Goal: Task Accomplishment & Management: Complete application form

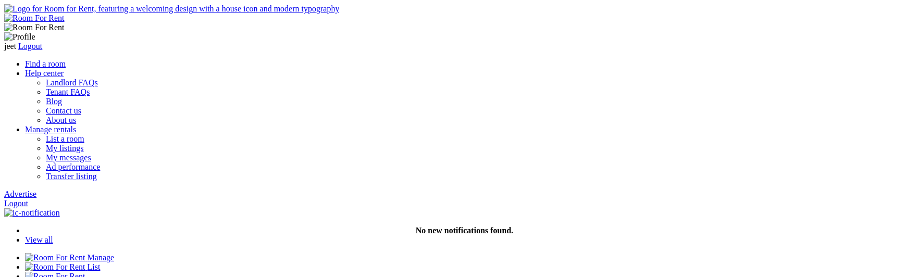
scroll to position [281, 0]
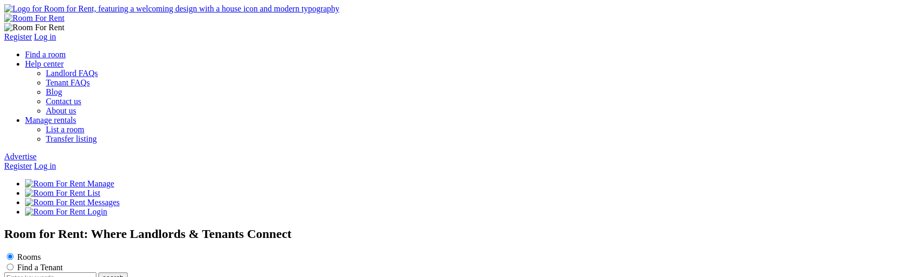
click at [56, 162] on link "Log in" at bounding box center [45, 166] width 22 height 9
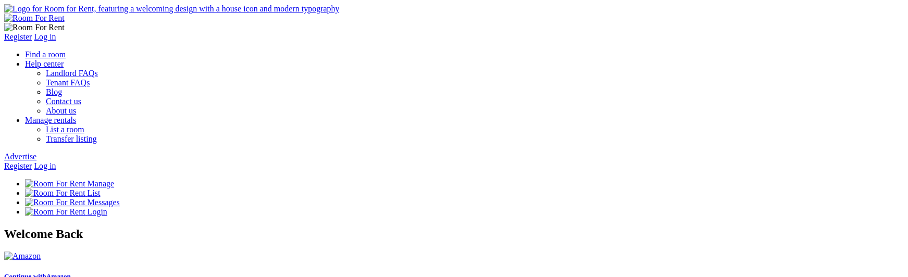
type input "abcd@yopmail.com"
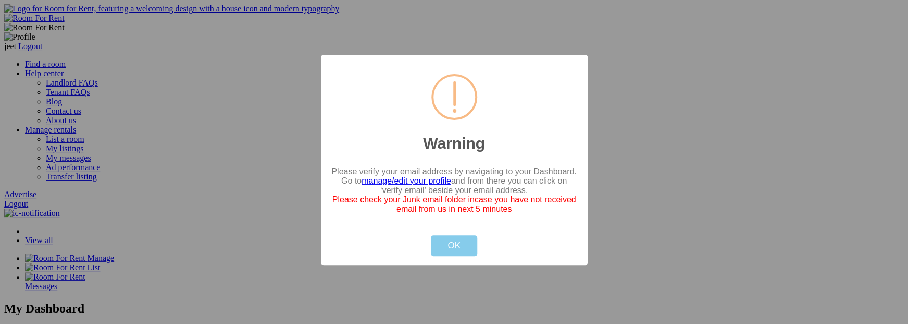
click at [455, 253] on button "OK" at bounding box center [454, 245] width 46 height 21
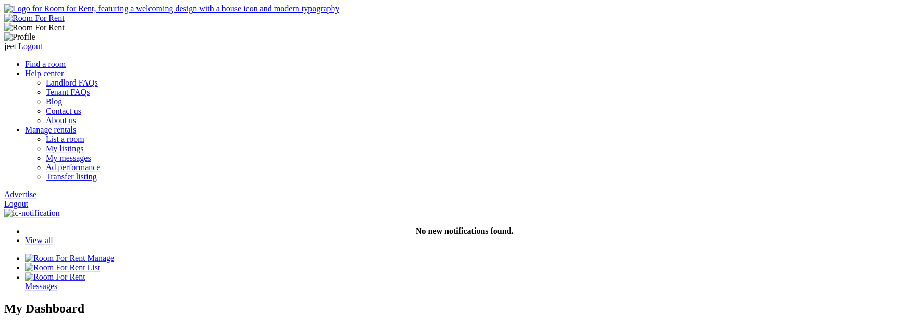
click at [36, 190] on link "Advertise" at bounding box center [20, 194] width 32 height 9
click at [312, 318] on div "Room" at bounding box center [464, 322] width 879 height 9
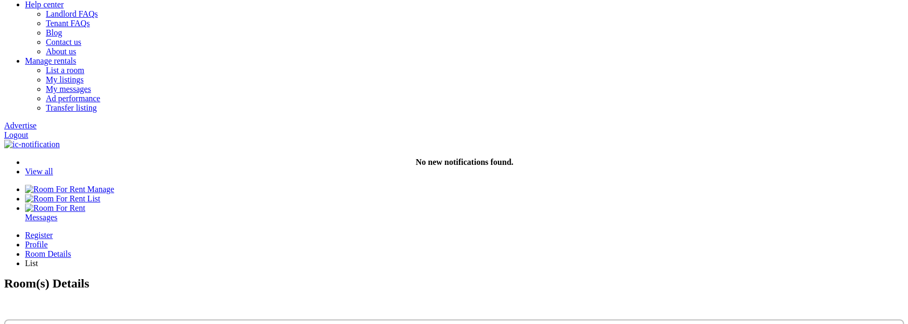
scroll to position [62, 0]
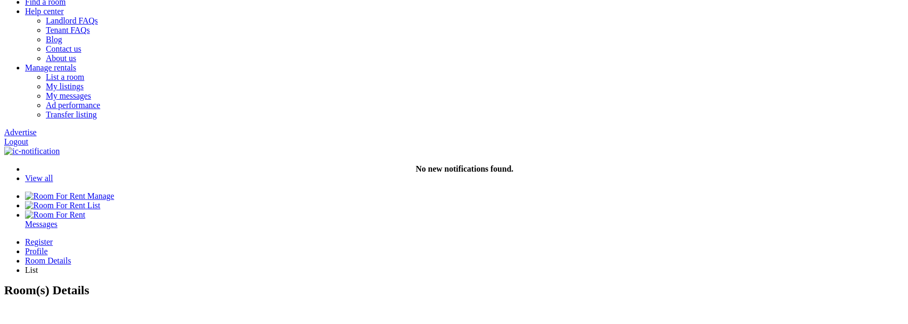
type input "C:\fakepath\Screenshot [DATE] 7.41.24 PM.png"
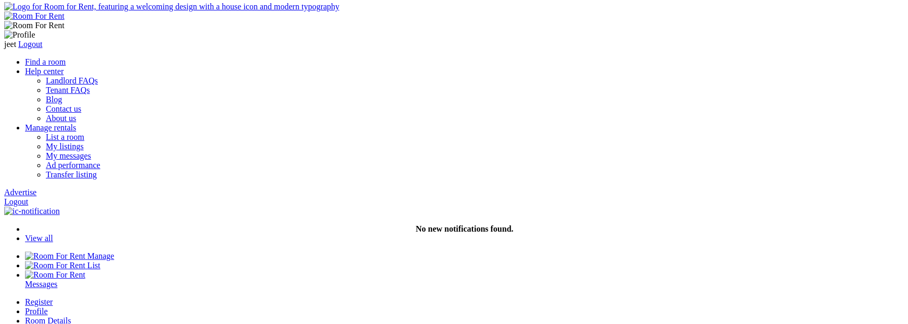
scroll to position [0, 0]
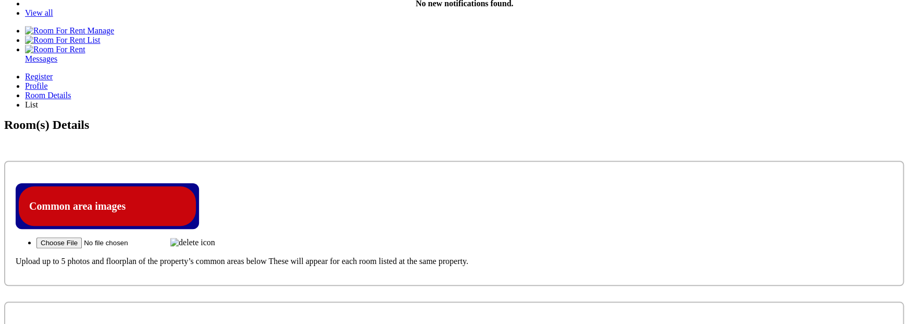
scroll to position [230, 0]
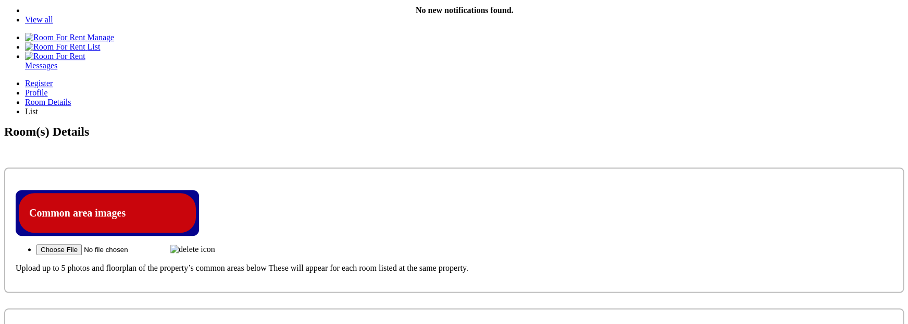
scroll to position [224, 0]
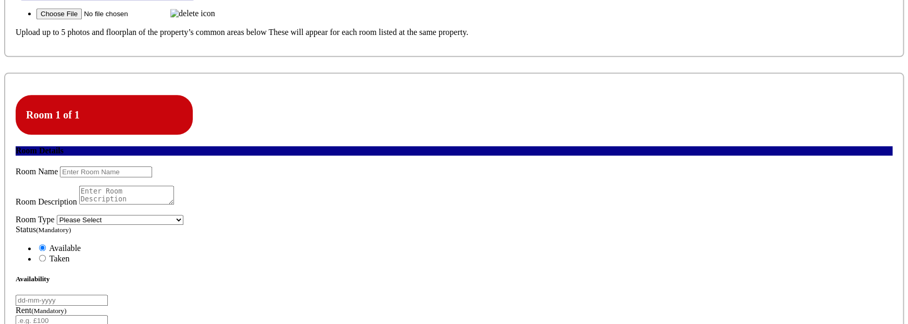
scroll to position [458, 0]
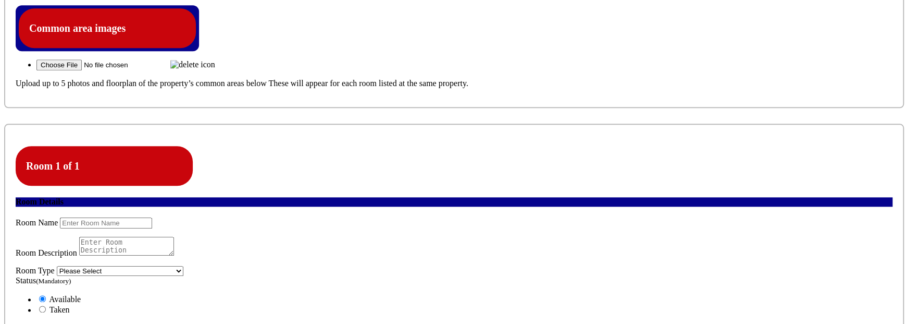
scroll to position [407, 0]
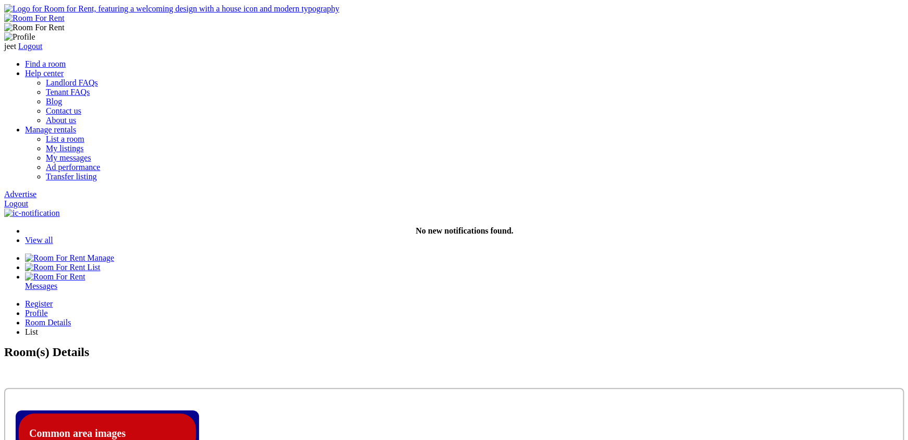
type input "C:\fakepath\Screenshot [DATE] 7.35.20 PM.png"
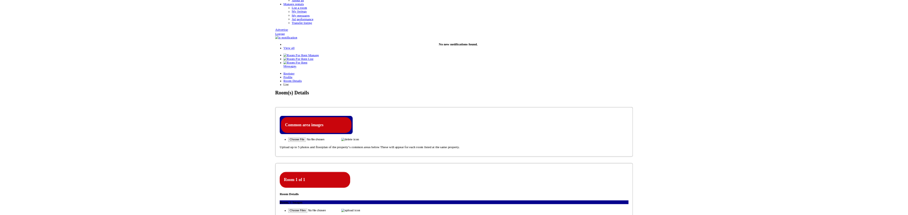
scroll to position [125, 0]
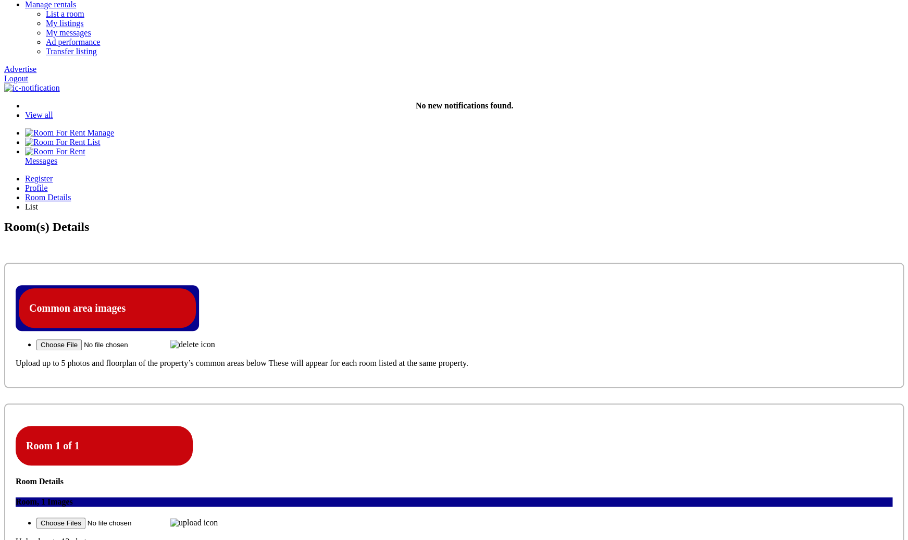
click at [218, 323] on img at bounding box center [193, 522] width 47 height 9
click at [168, 323] on input "file" at bounding box center [102, 522] width 132 height 11
type input "C:\fakepath\Screenshot [DATE] 7.41.24 PM.png"
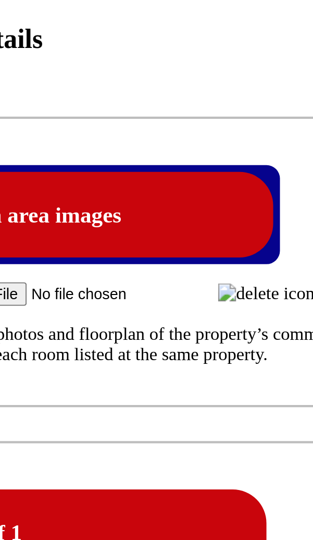
scroll to position [342, 0]
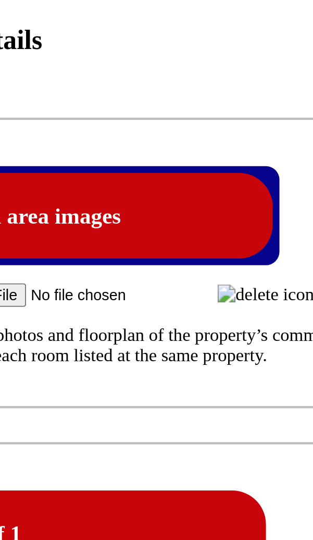
click at [134, 323] on p "Upload up to 12 photos" at bounding box center [157, 363] width 282 height 9
drag, startPoint x: 199, startPoint y: 238, endPoint x: 184, endPoint y: 227, distance: 18.7
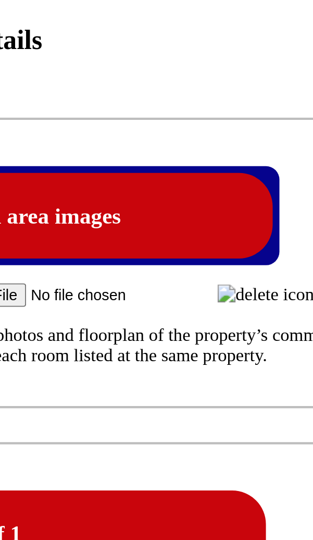
click at [184, 323] on p "Upload up to 12 photos" at bounding box center [138, 468] width 275 height 10
click at [168, 323] on p "Upload up to 12 photos" at bounding box center [157, 363] width 282 height 9
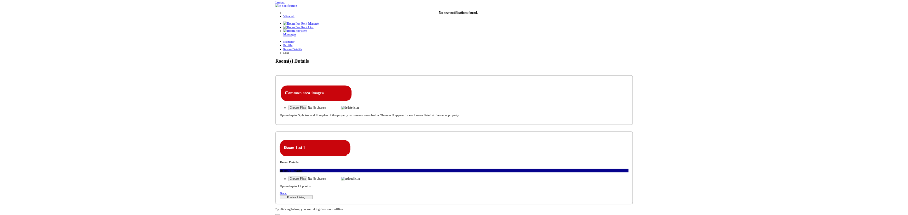
scroll to position [200, 0]
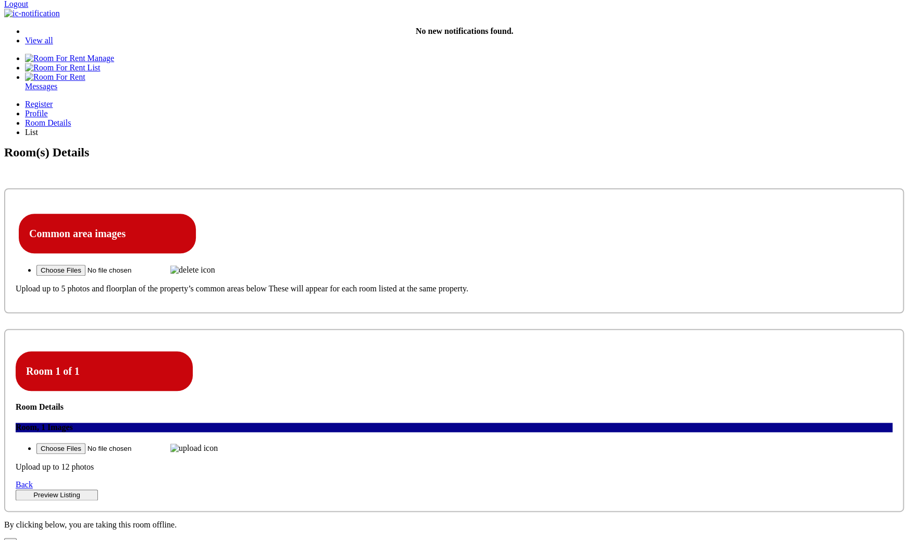
click at [218, 443] on label at bounding box center [193, 447] width 47 height 9
click at [168, 443] on input "file" at bounding box center [102, 448] width 132 height 11
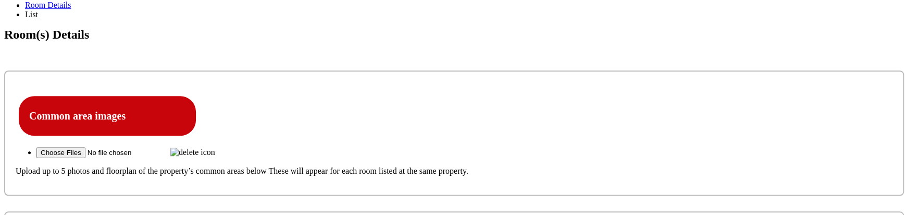
scroll to position [329, 0]
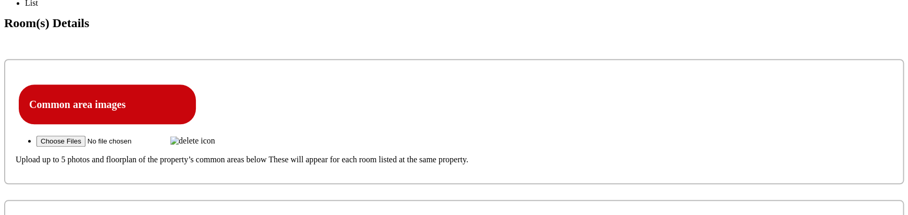
type input "C:\fakepath\Screenshot [DATE] 7.35.20 PM.png"
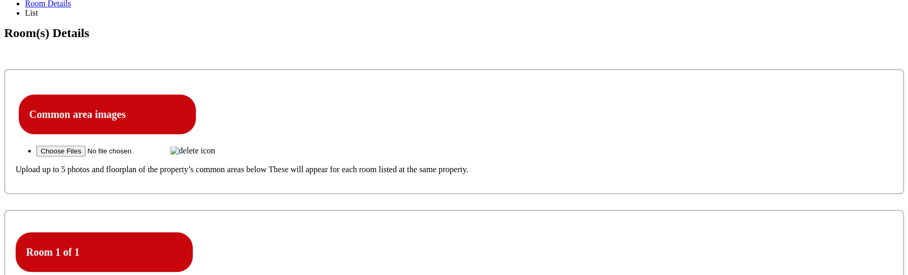
scroll to position [316, 0]
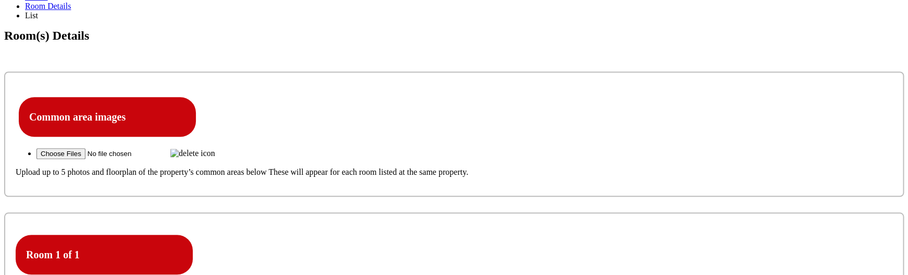
type input "C:\fakepath\Screenshot [DATE] 7.58.10 PM.png"
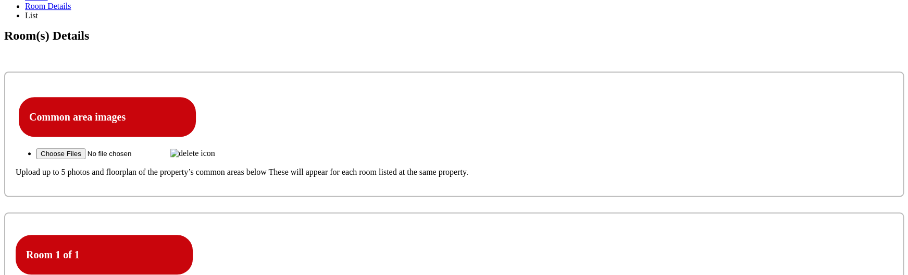
type input "C:\fakepath\Screenshot [DATE] 7.58.10 PM.png"
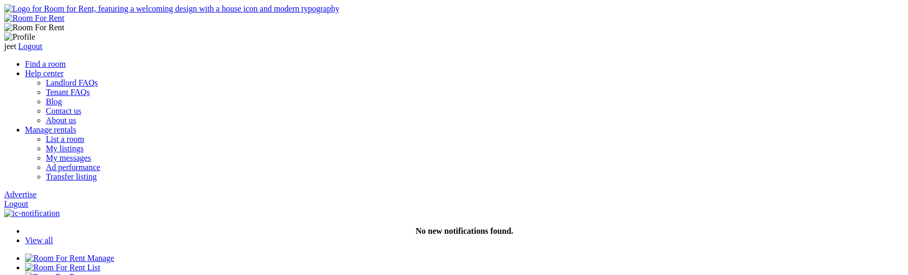
scroll to position [316, 0]
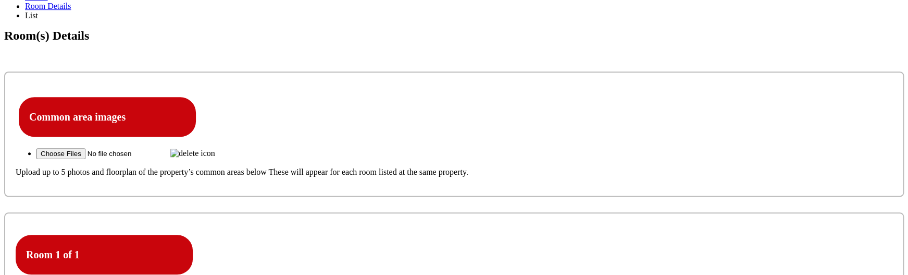
type input "C:\fakepath\Screenshot [DATE] 7.41.24 PM.png"
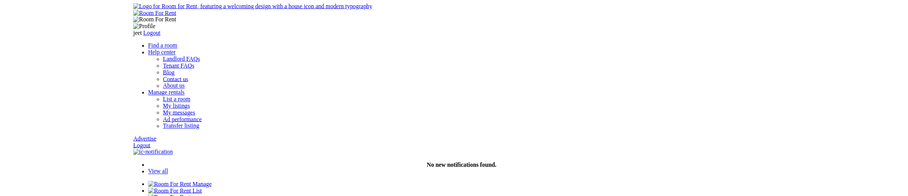
scroll to position [289, 0]
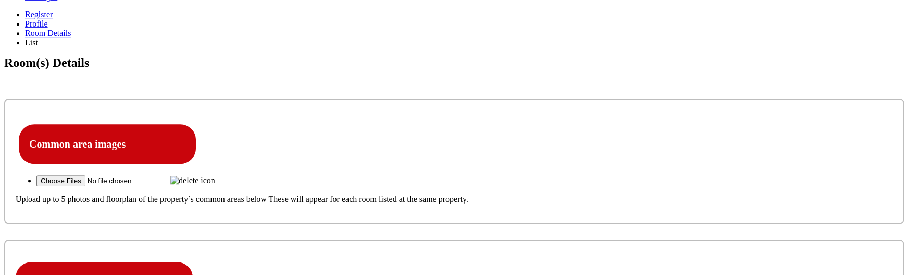
type input "C:\fakepath\Screenshot [DATE] 8.33.40 PM.png"
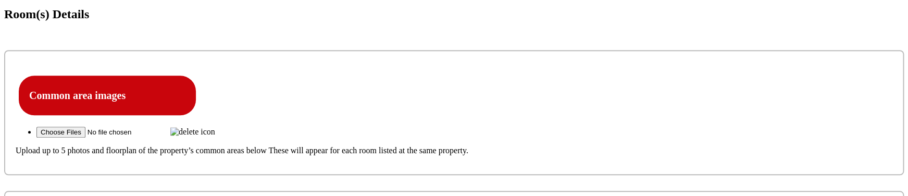
scroll to position [339, 0]
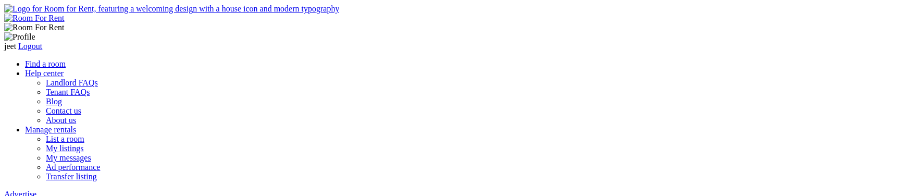
scroll to position [339, 0]
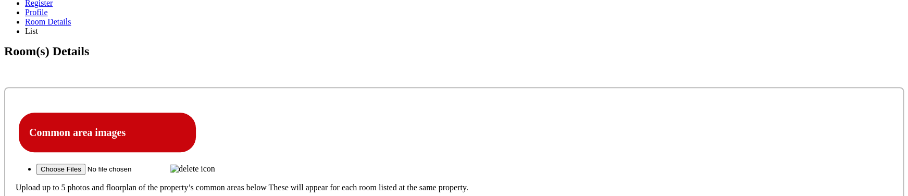
scroll to position [287, 0]
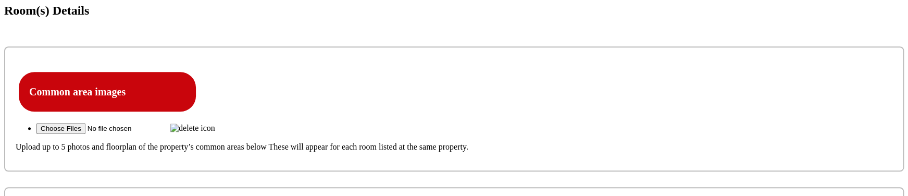
scroll to position [343, 0]
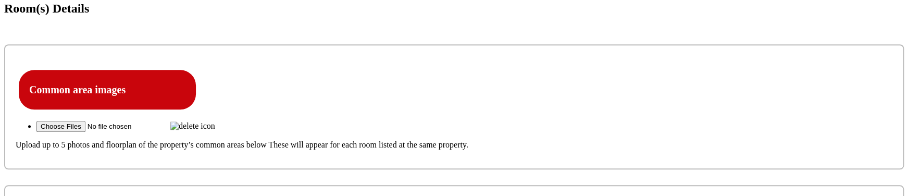
type input "C:\fakepath\Screenshot [DATE] 7.41.24 PM.png"
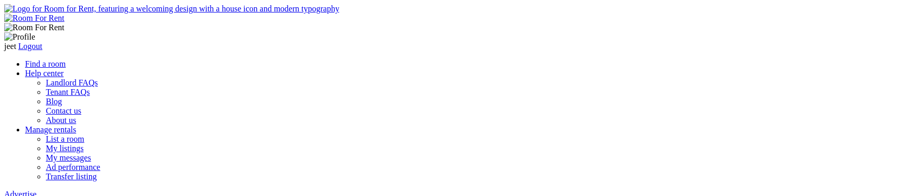
scroll to position [343, 0]
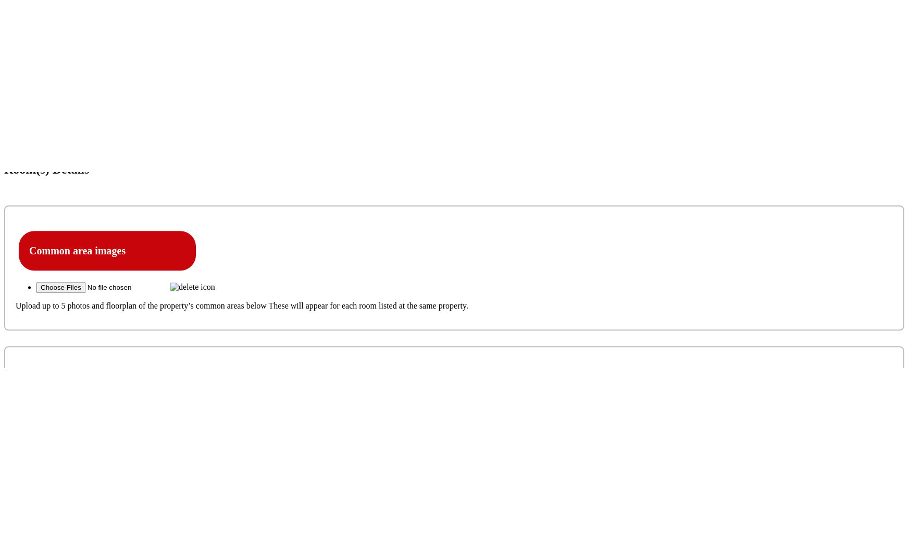
scroll to position [328, 0]
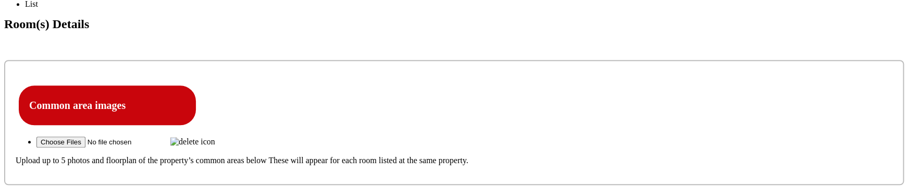
type input "C:\fakepath\Screenshot [DATE] 8.33.40 PM.png"
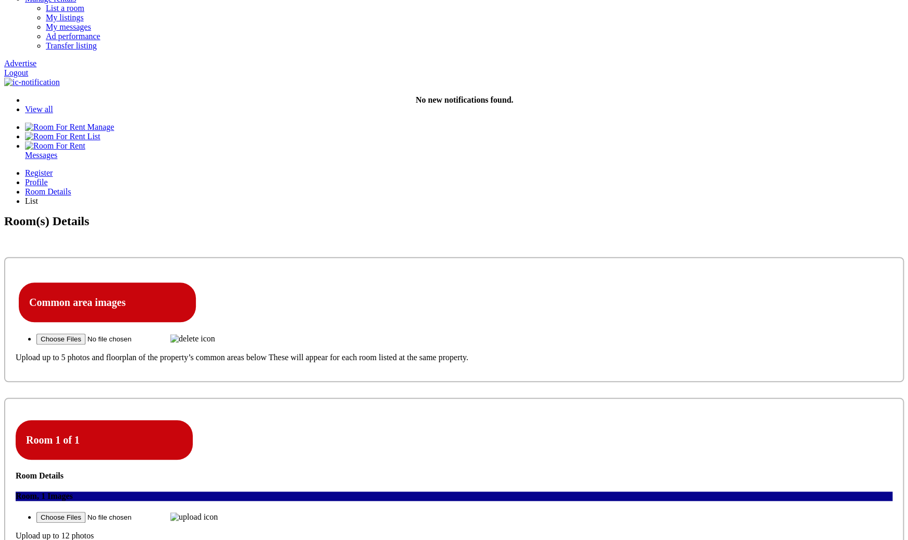
scroll to position [125, 0]
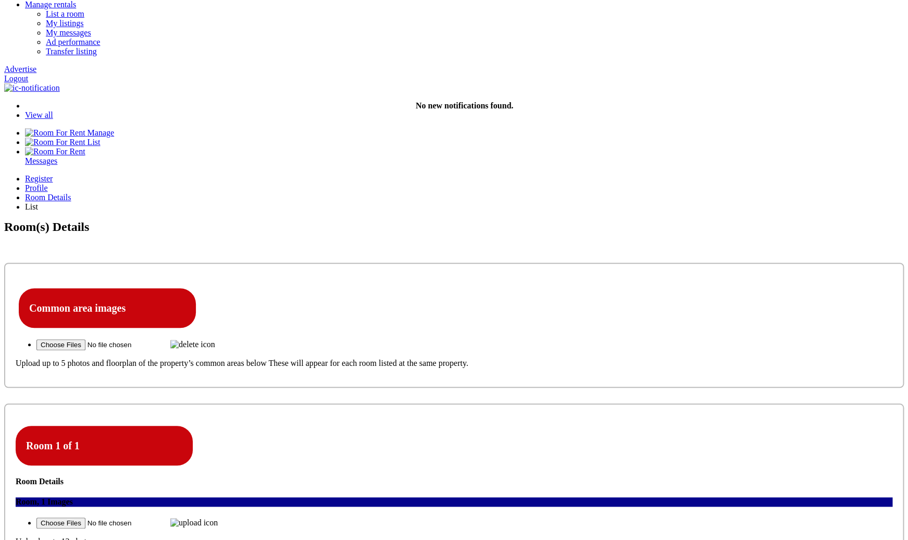
click at [16, 195] on icon at bounding box center [16, 497] width 0 height 0
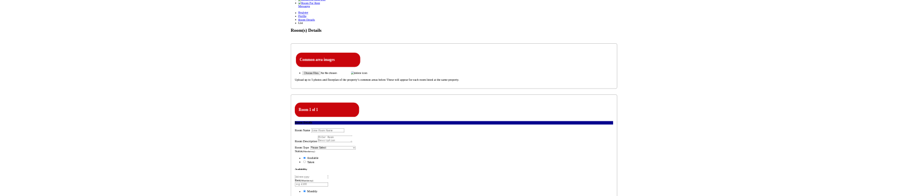
scroll to position [270, 0]
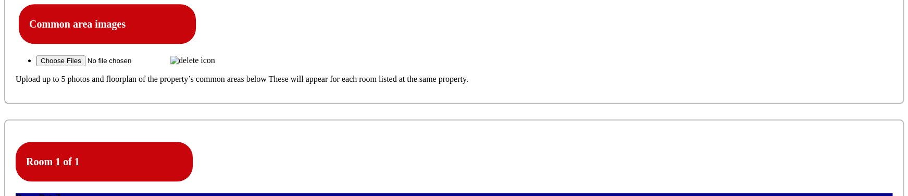
scroll to position [415, 0]
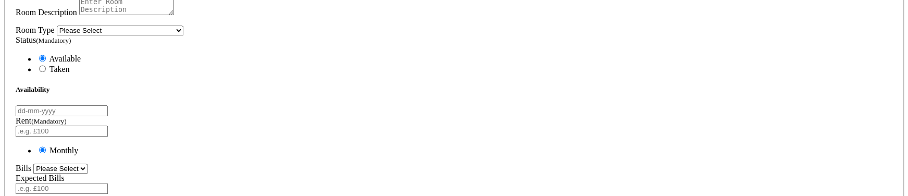
scroll to position [646, 0]
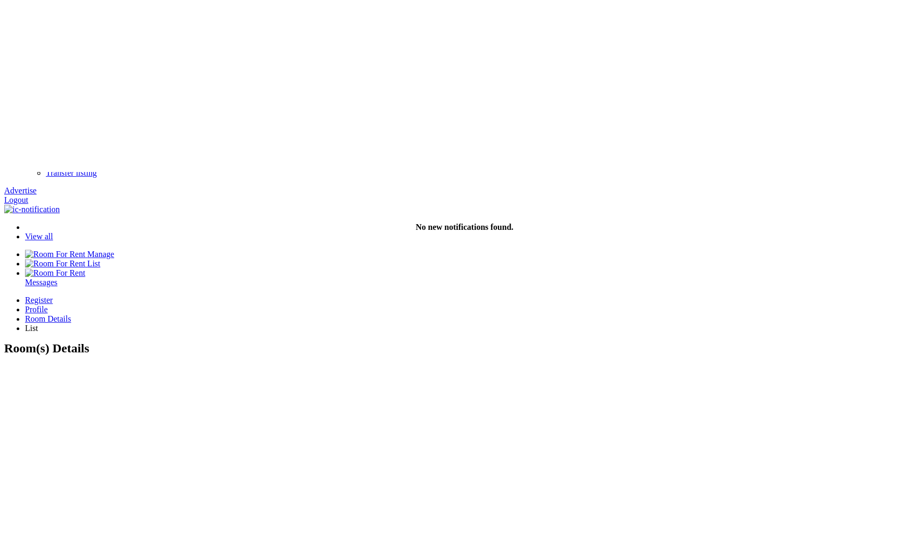
scroll to position [186, 0]
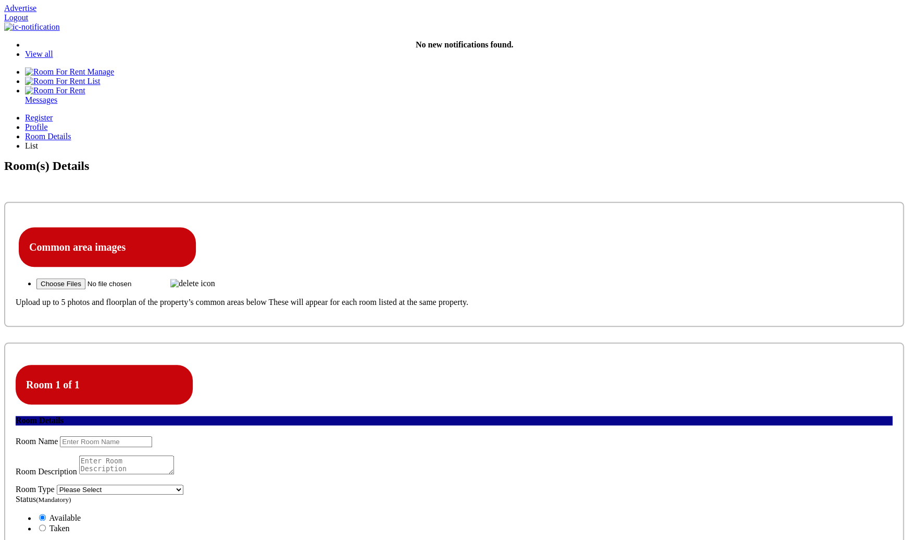
click at [16, 195] on icon at bounding box center [16, 436] width 0 height 0
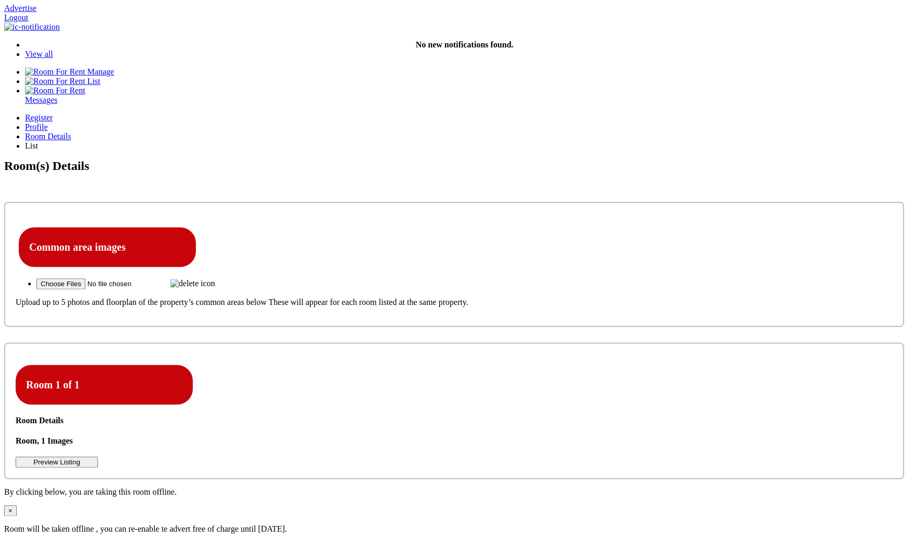
click at [16, 195] on icon at bounding box center [16, 456] width 0 height 0
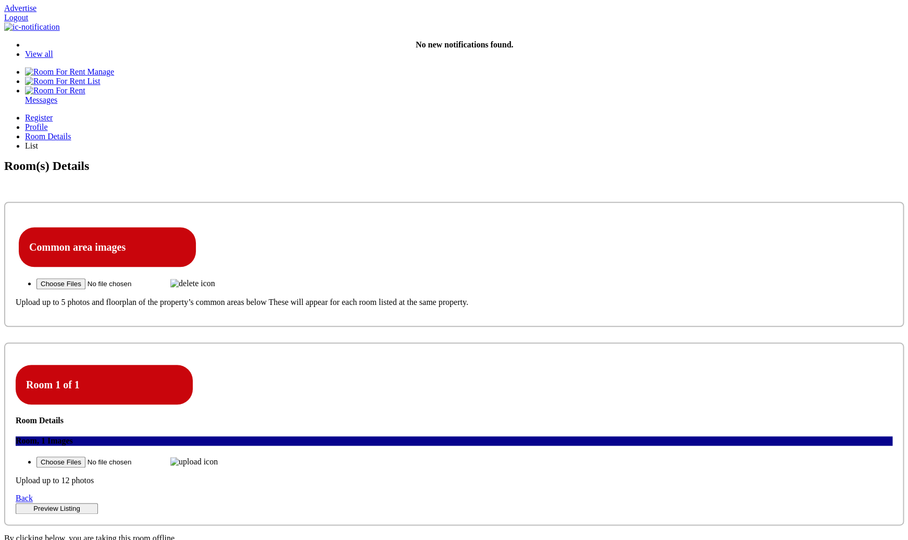
click at [33, 195] on link "Back" at bounding box center [24, 497] width 17 height 9
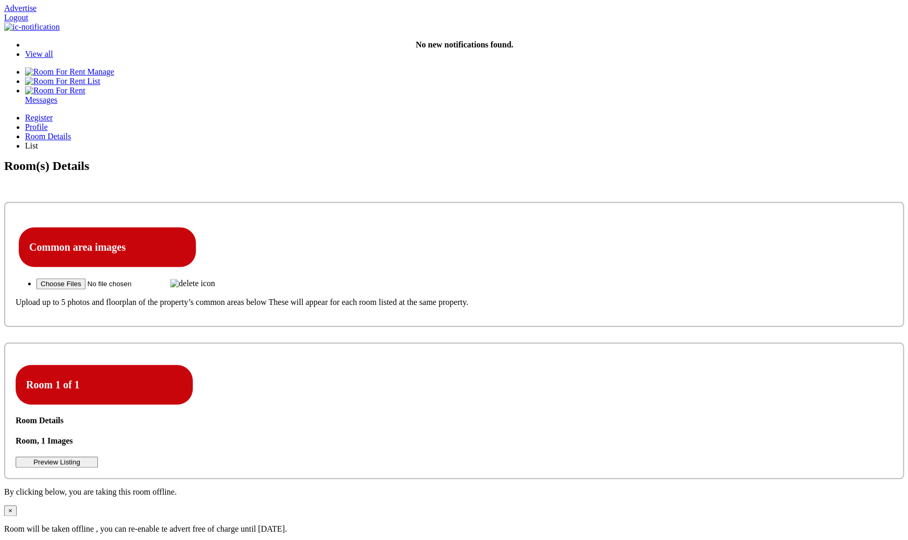
click at [16, 195] on icon at bounding box center [16, 456] width 0 height 0
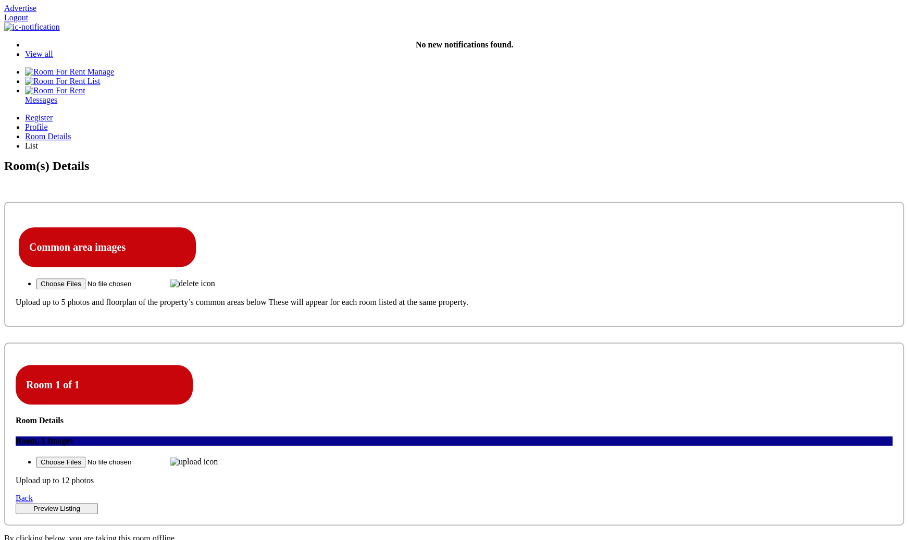
click at [16, 195] on icon at bounding box center [16, 436] width 0 height 0
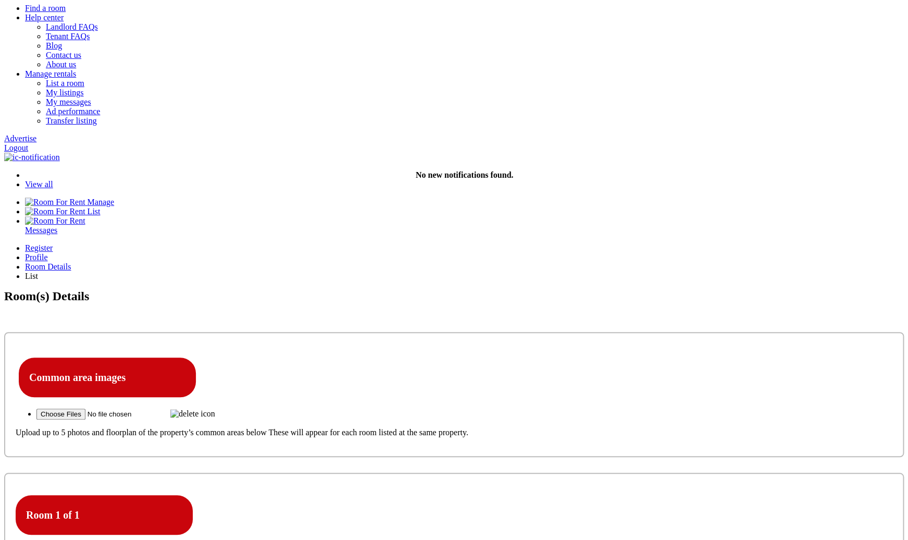
scroll to position [47, 0]
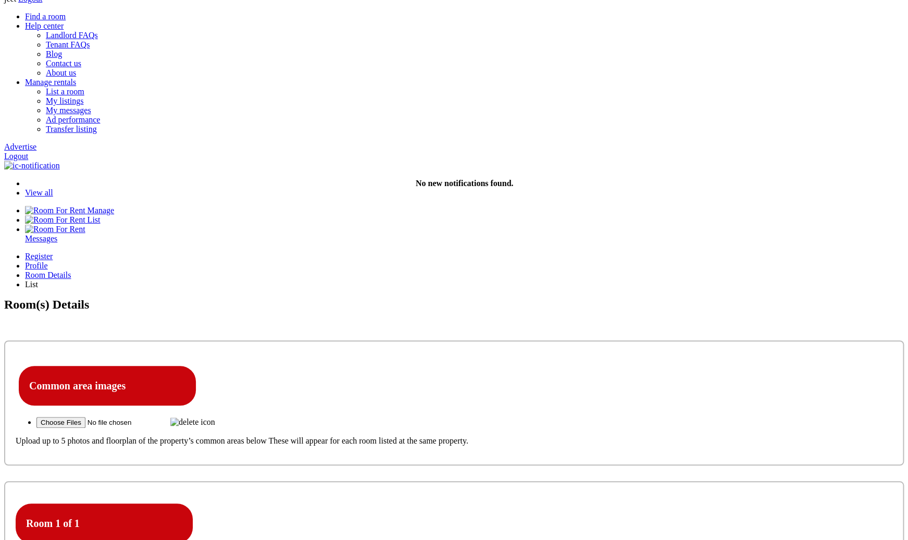
click at [215, 195] on img at bounding box center [192, 421] width 45 height 9
click at [168, 195] on input "file" at bounding box center [102, 422] width 132 height 11
type input "C:\fakepath\Screenshot [DATE] 8.33.40 PM.png"
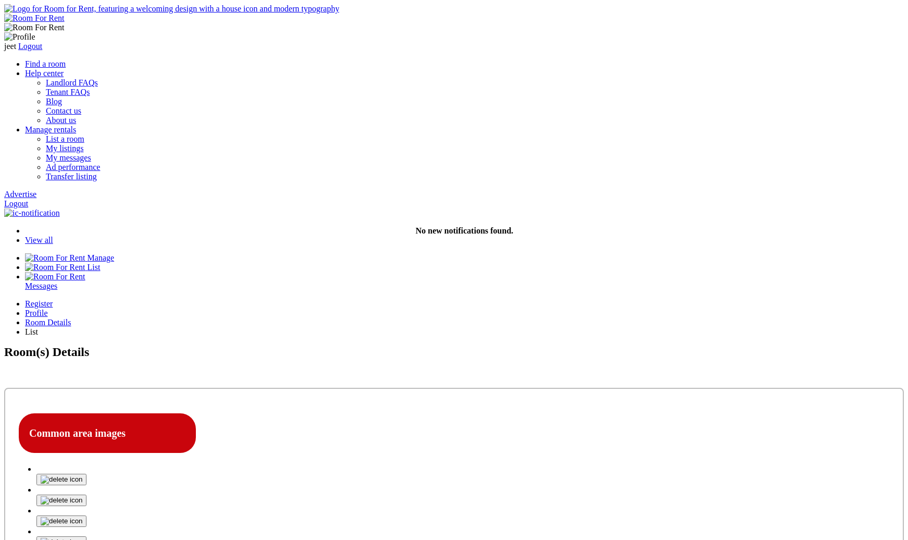
scroll to position [47, 0]
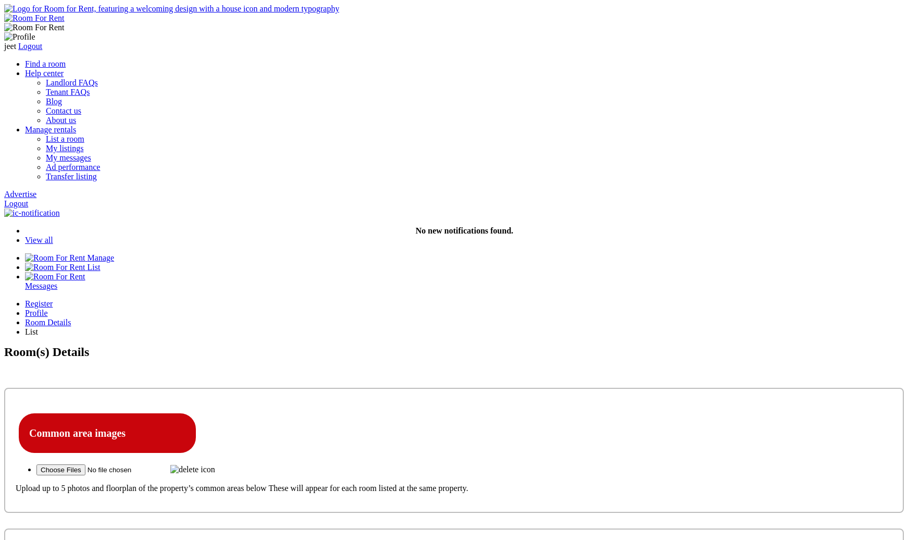
scroll to position [47, 0]
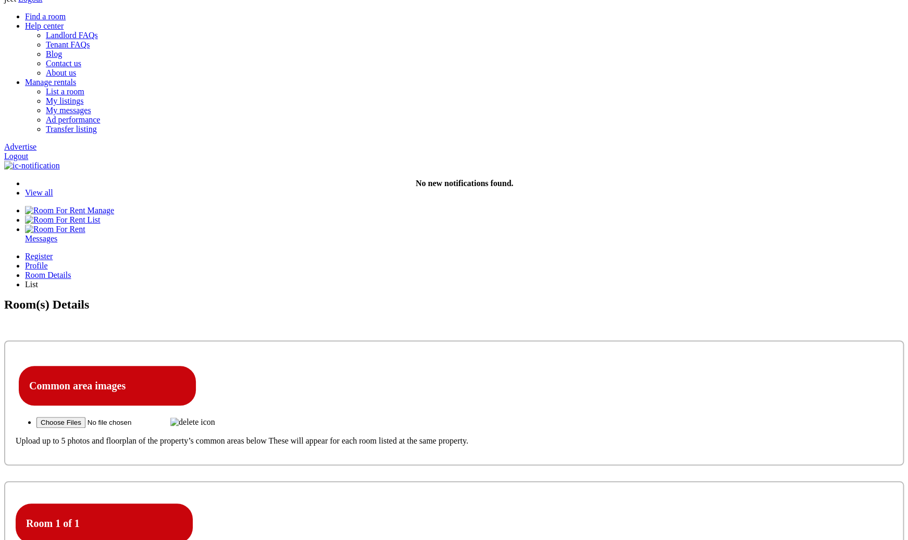
click at [215, 417] on img at bounding box center [192, 421] width 45 height 9
click at [168, 417] on input "file" at bounding box center [102, 422] width 132 height 11
type input "C:\fakepath\Screenshot [DATE] 7.35.20 PM.png"
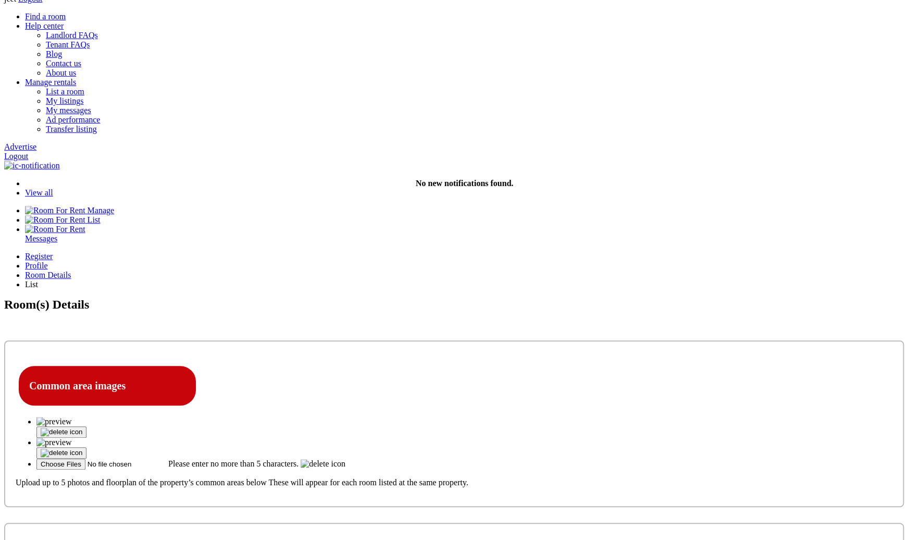
click at [82, 449] on img "button" at bounding box center [62, 453] width 42 height 8
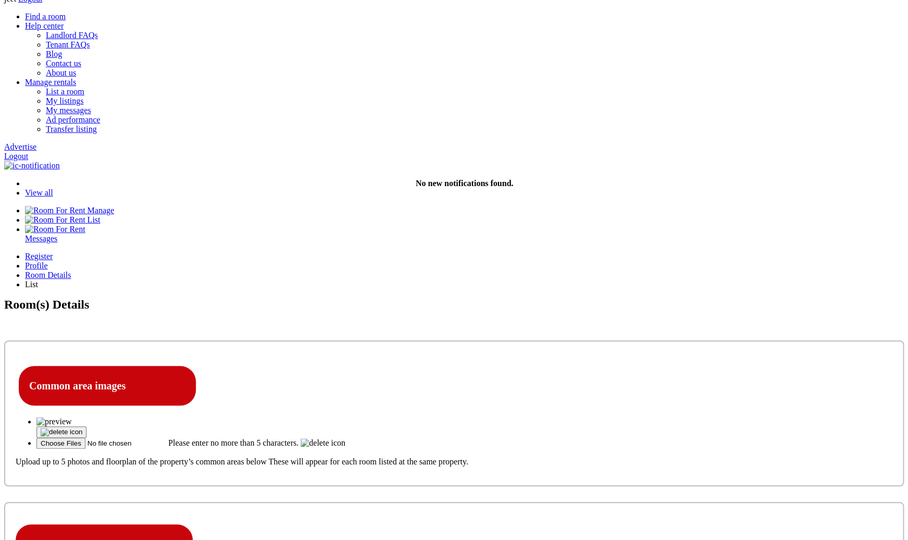
click at [82, 428] on img "button" at bounding box center [62, 432] width 42 height 8
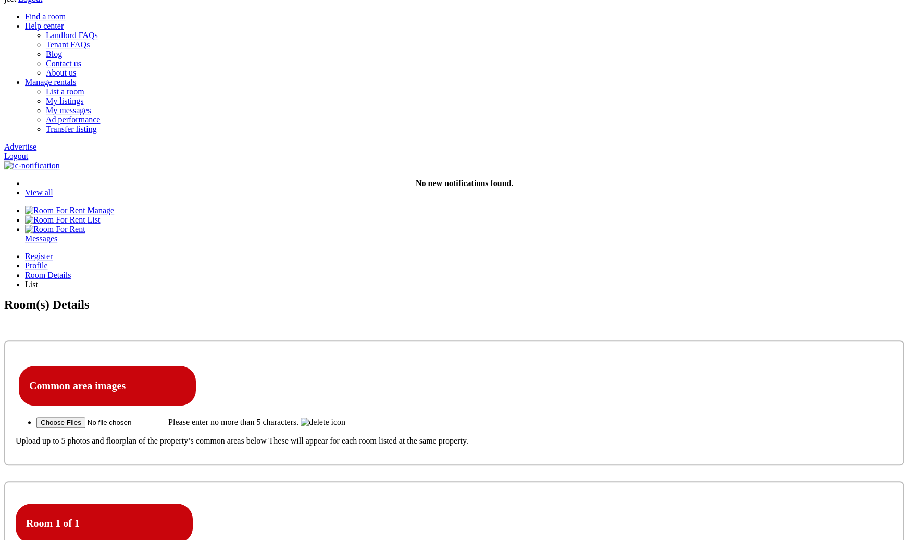
click at [299, 417] on label "Please enter no more than 5 characters." at bounding box center [233, 421] width 130 height 9
click at [168, 417] on input "Please enter no more than 5 characters." at bounding box center [102, 422] width 132 height 11
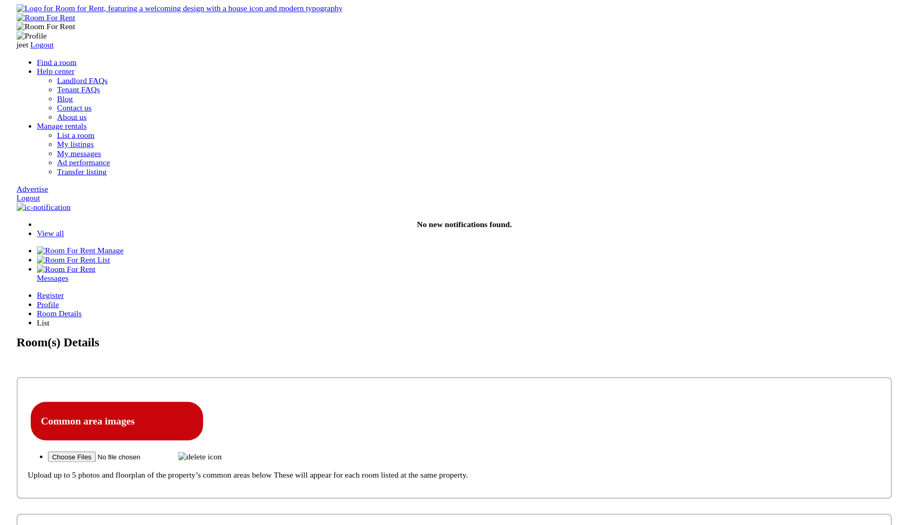
scroll to position [47, 0]
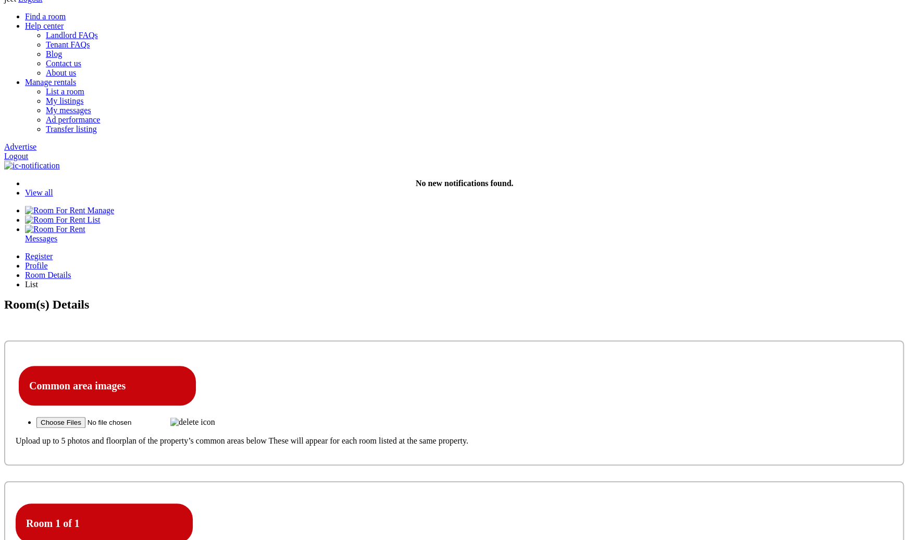
click at [215, 417] on img at bounding box center [192, 421] width 45 height 9
click at [168, 417] on input "file" at bounding box center [102, 422] width 132 height 11
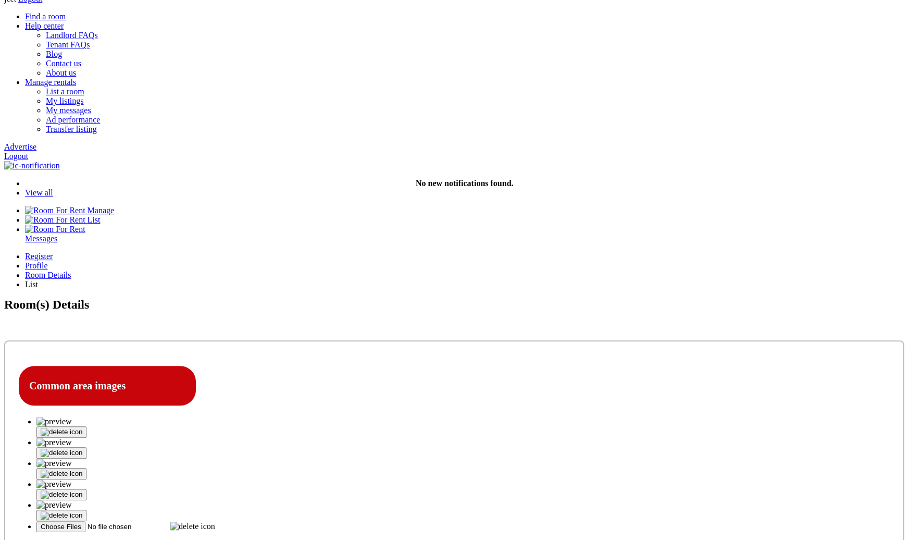
click at [215, 522] on img at bounding box center [192, 526] width 45 height 9
click at [168, 521] on input "file" at bounding box center [102, 526] width 132 height 11
click at [215, 539] on img at bounding box center [192, 546] width 45 height 9
click at [168, 539] on input "file" at bounding box center [102, 547] width 132 height 11
type input "C:\fakepath\Screenshot [DATE] 7.41.24 PM.png"
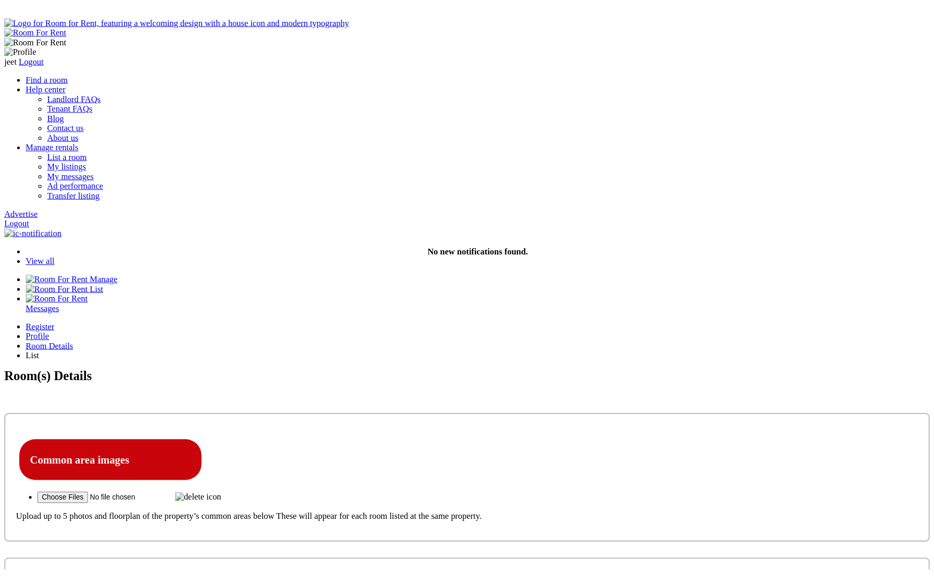
scroll to position [47, 0]
